Goal: Transaction & Acquisition: Obtain resource

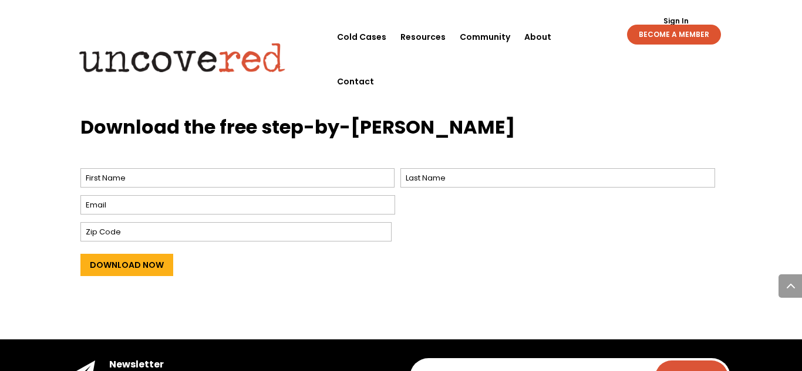
scroll to position [474, 0]
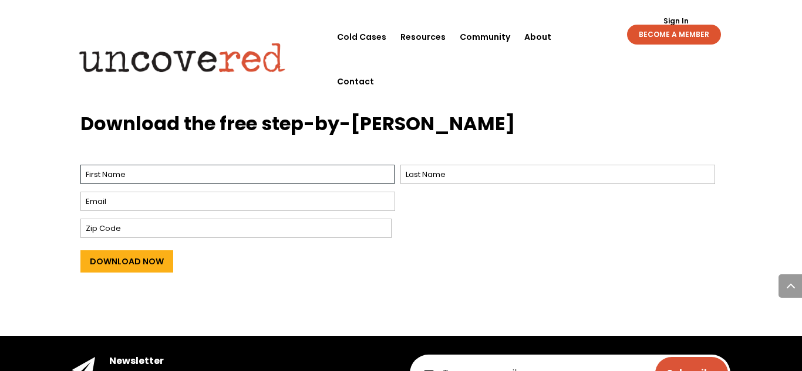
click at [263, 177] on input "First" at bounding box center [237, 174] width 315 height 19
type input "`Reece"
type input "Reavis"
type input "rreavis@prairiland.net"
type input "75462"
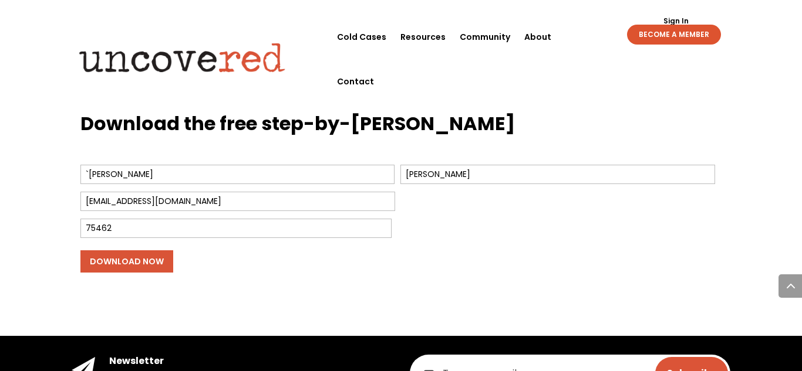
click at [145, 264] on input "Download Now" at bounding box center [126, 262] width 93 height 22
